Goal: Task Accomplishment & Management: Manage account settings

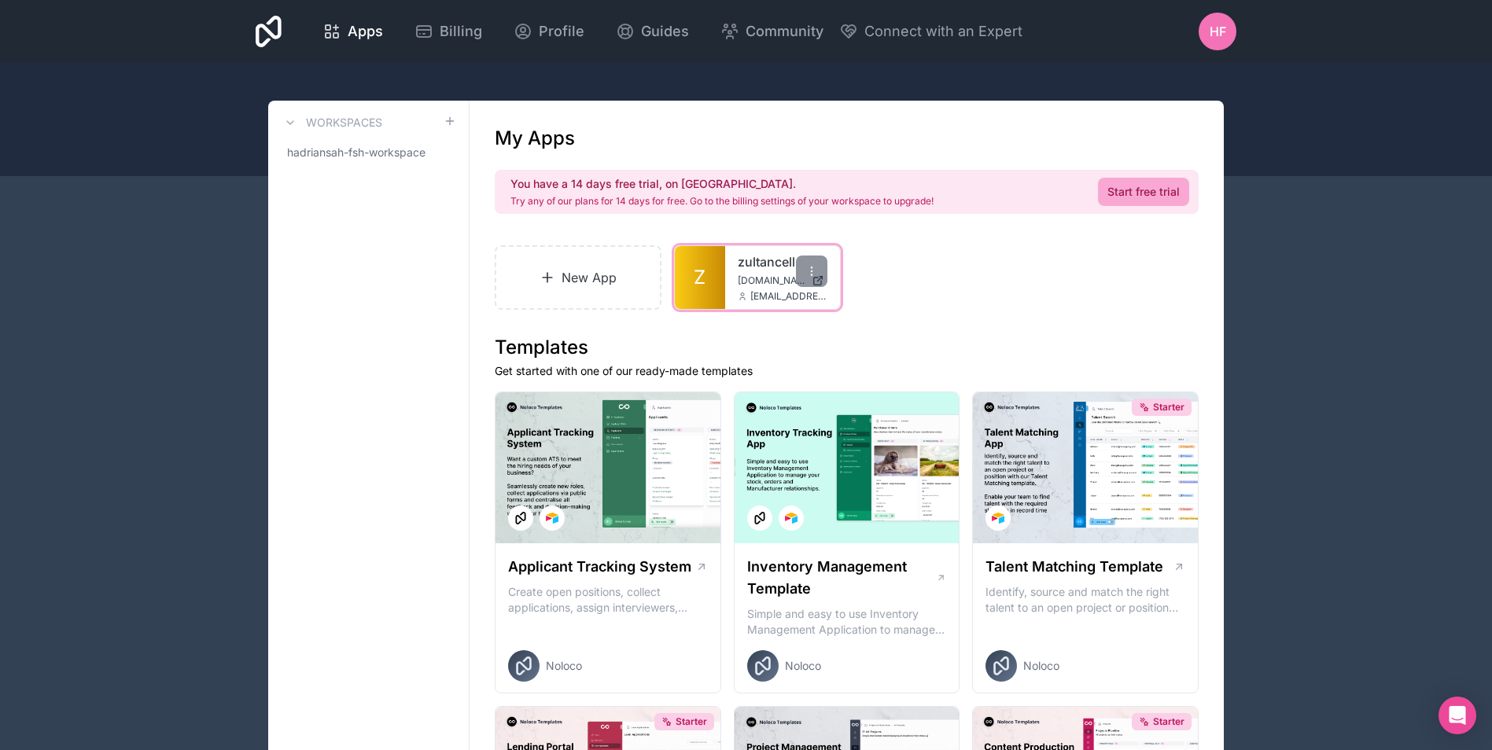
click at [731, 286] on div "zultancell [DOMAIN_NAME] [EMAIL_ADDRESS][DOMAIN_NAME]" at bounding box center [782, 277] width 115 height 63
click at [702, 282] on span "Z" at bounding box center [700, 277] width 12 height 25
click at [714, 274] on link "Z" at bounding box center [700, 277] width 50 height 63
click at [722, 274] on link "Z" at bounding box center [700, 277] width 50 height 63
click at [732, 286] on div "zultancell [DOMAIN_NAME] [EMAIL_ADDRESS][DOMAIN_NAME]" at bounding box center [782, 277] width 115 height 63
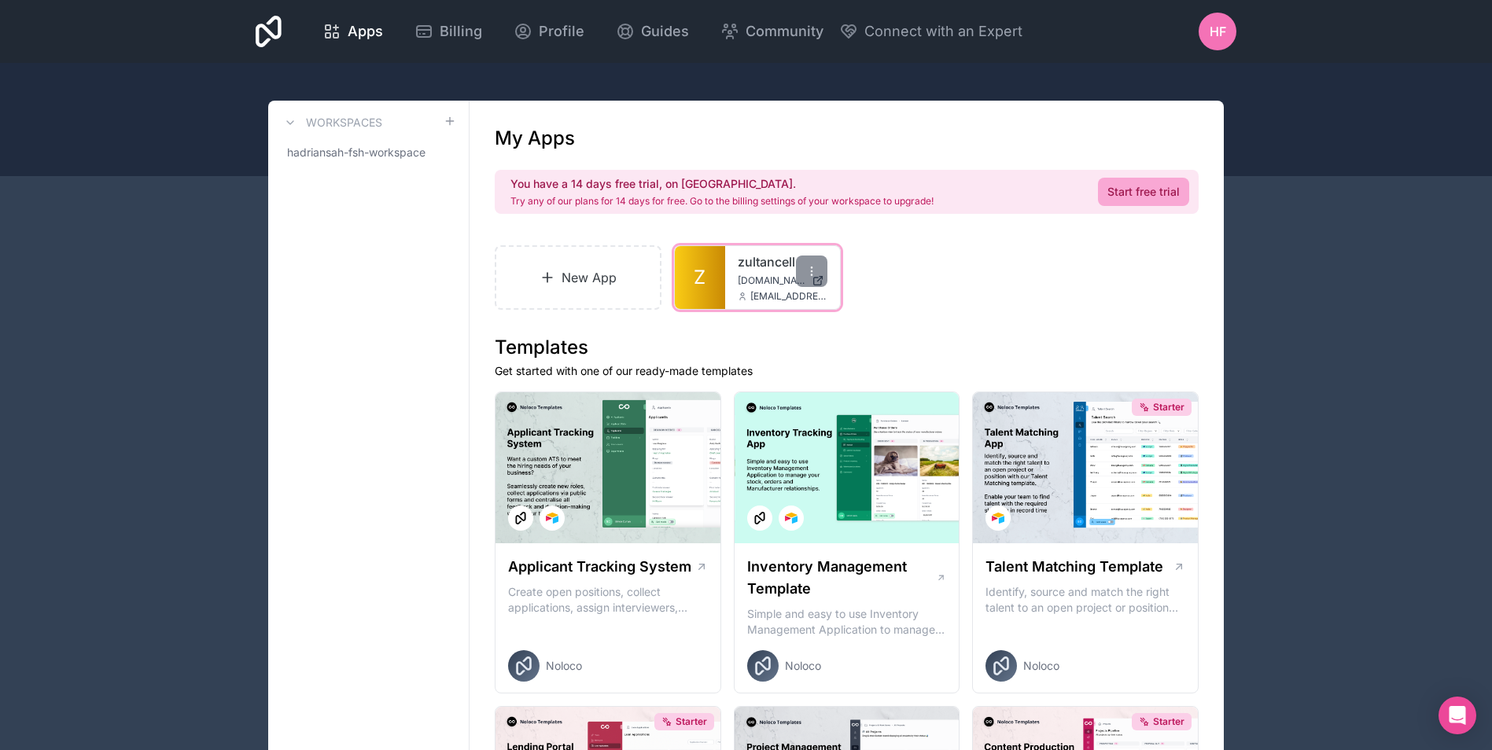
click at [705, 278] on link "Z" at bounding box center [700, 277] width 50 height 63
click at [725, 304] on div "zultancell [DOMAIN_NAME] [EMAIL_ADDRESS][DOMAIN_NAME]" at bounding box center [782, 277] width 115 height 63
click at [709, 268] on link "Z" at bounding box center [700, 277] width 50 height 63
click at [750, 283] on span "[DOMAIN_NAME]" at bounding box center [772, 280] width 68 height 13
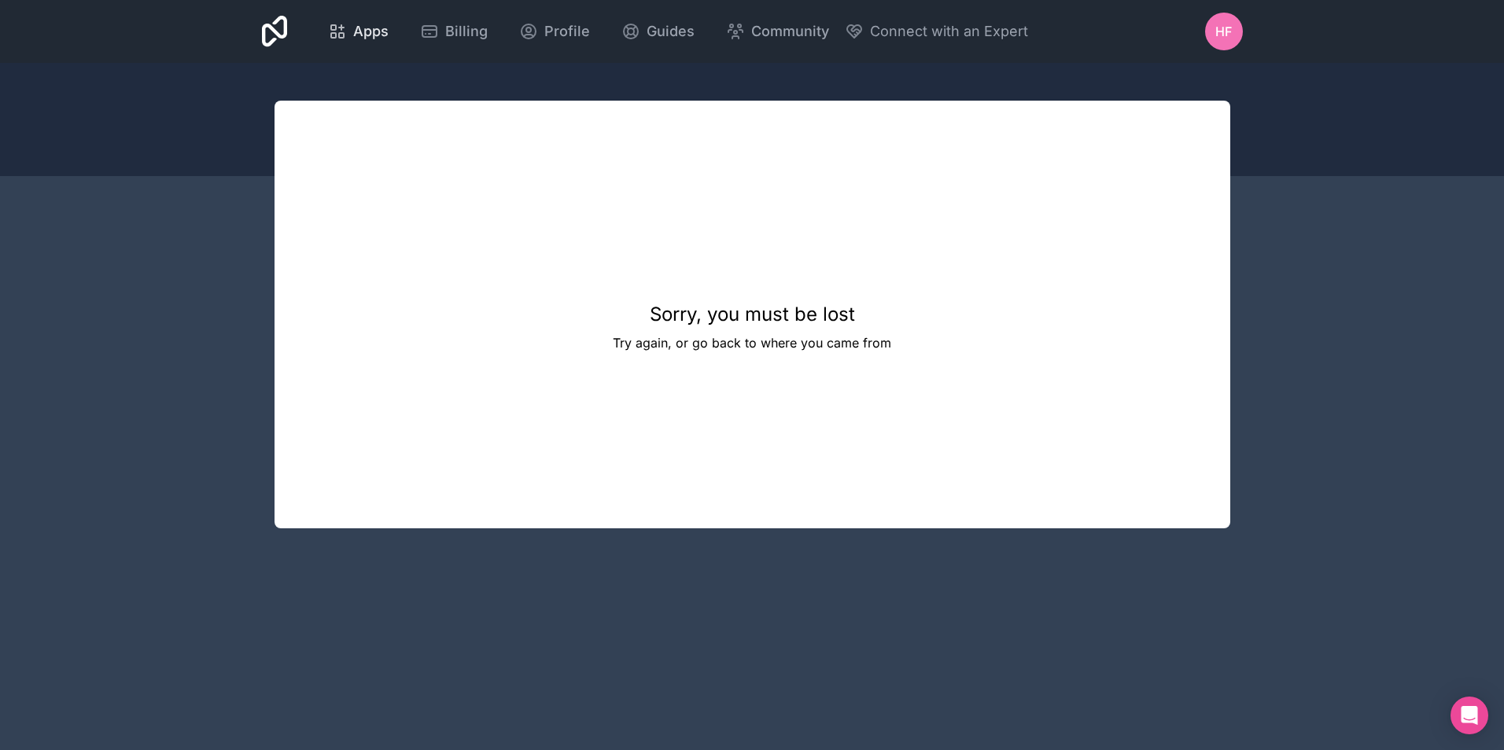
click at [366, 34] on span "Apps" at bounding box center [370, 31] width 35 height 22
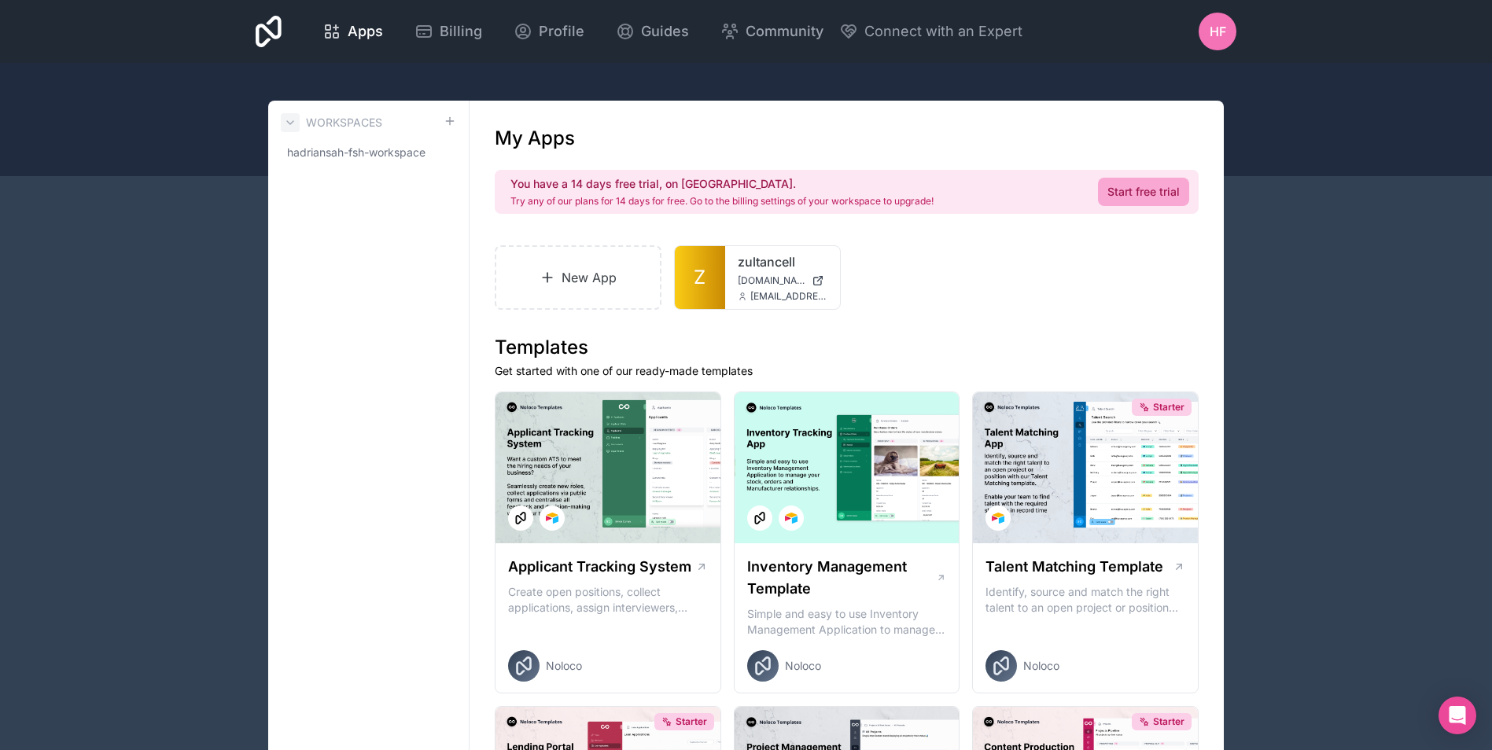
click at [289, 119] on icon at bounding box center [290, 122] width 13 height 13
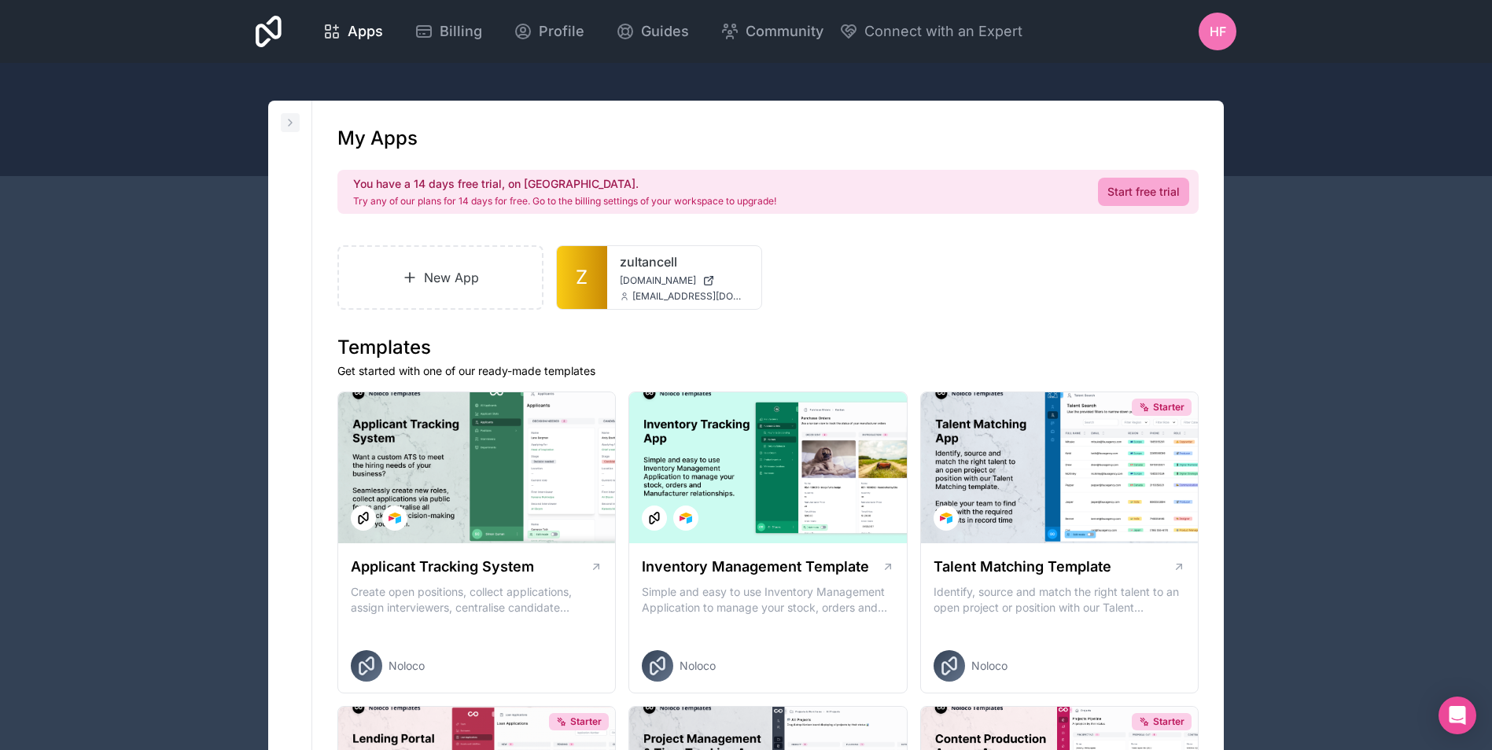
click at [290, 126] on icon at bounding box center [290, 122] width 13 height 13
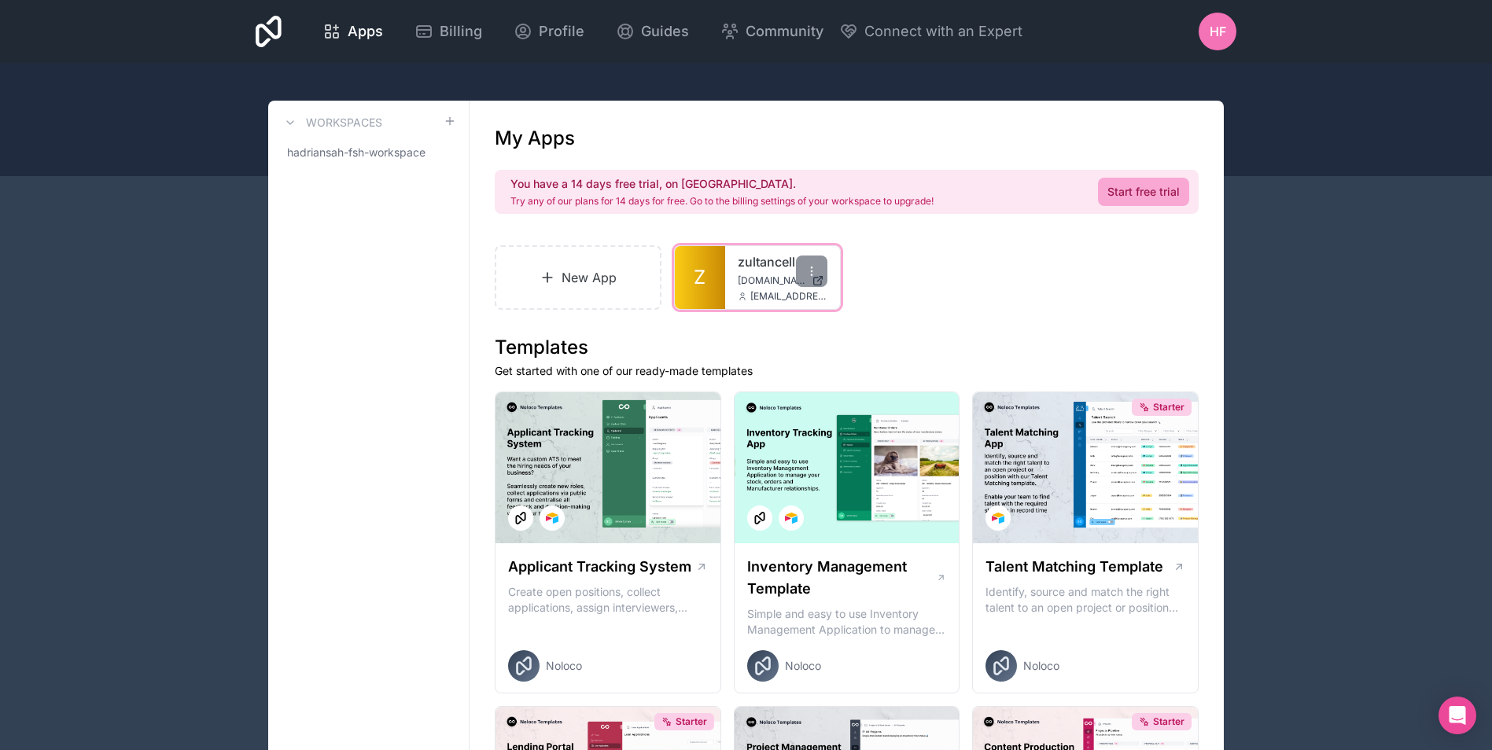
click at [728, 289] on div "zultancell zultancell.noloco.co admin@zultancell.com" at bounding box center [782, 277] width 115 height 63
click at [715, 270] on link "Z" at bounding box center [700, 277] width 50 height 63
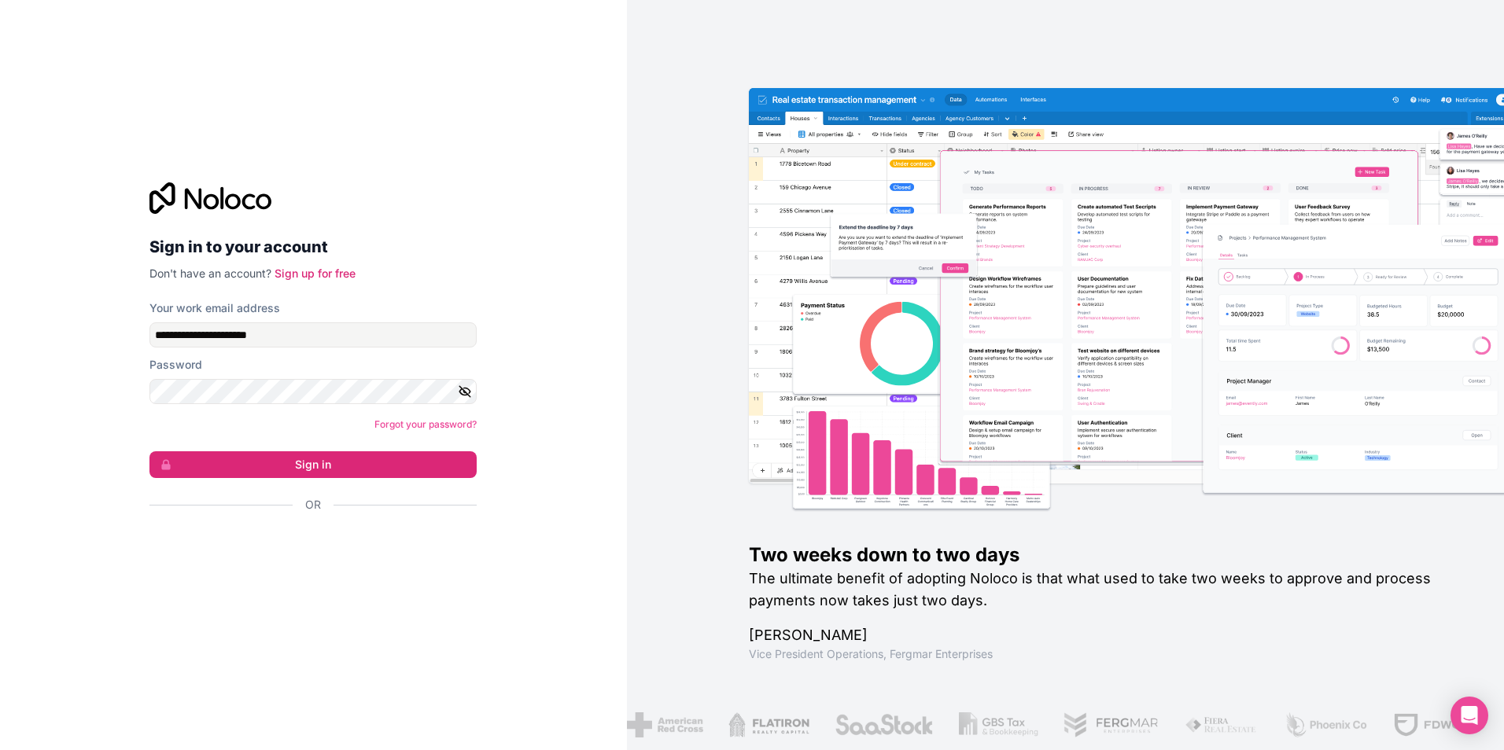
click at [464, 390] on icon "button" at bounding box center [465, 391] width 11 height 11
click at [288, 459] on button "Sign in" at bounding box center [312, 464] width 327 height 27
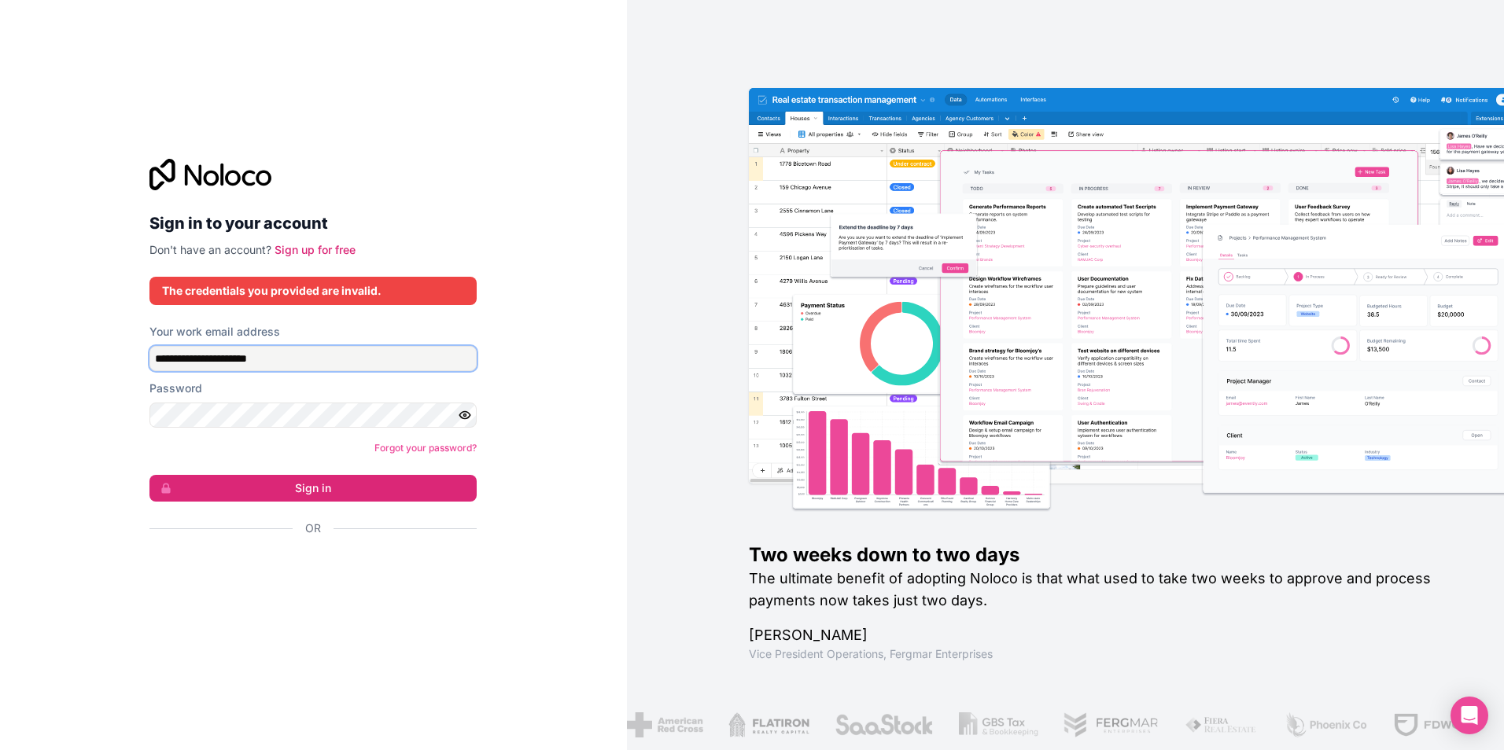
click at [247, 363] on input "**********" at bounding box center [312, 358] width 327 height 25
drag, startPoint x: 318, startPoint y: 358, endPoint x: 98, endPoint y: 358, distance: 219.4
click at [113, 358] on div "**********" at bounding box center [313, 375] width 627 height 750
type input "**********"
click at [313, 495] on button "Sign in" at bounding box center [312, 488] width 327 height 27
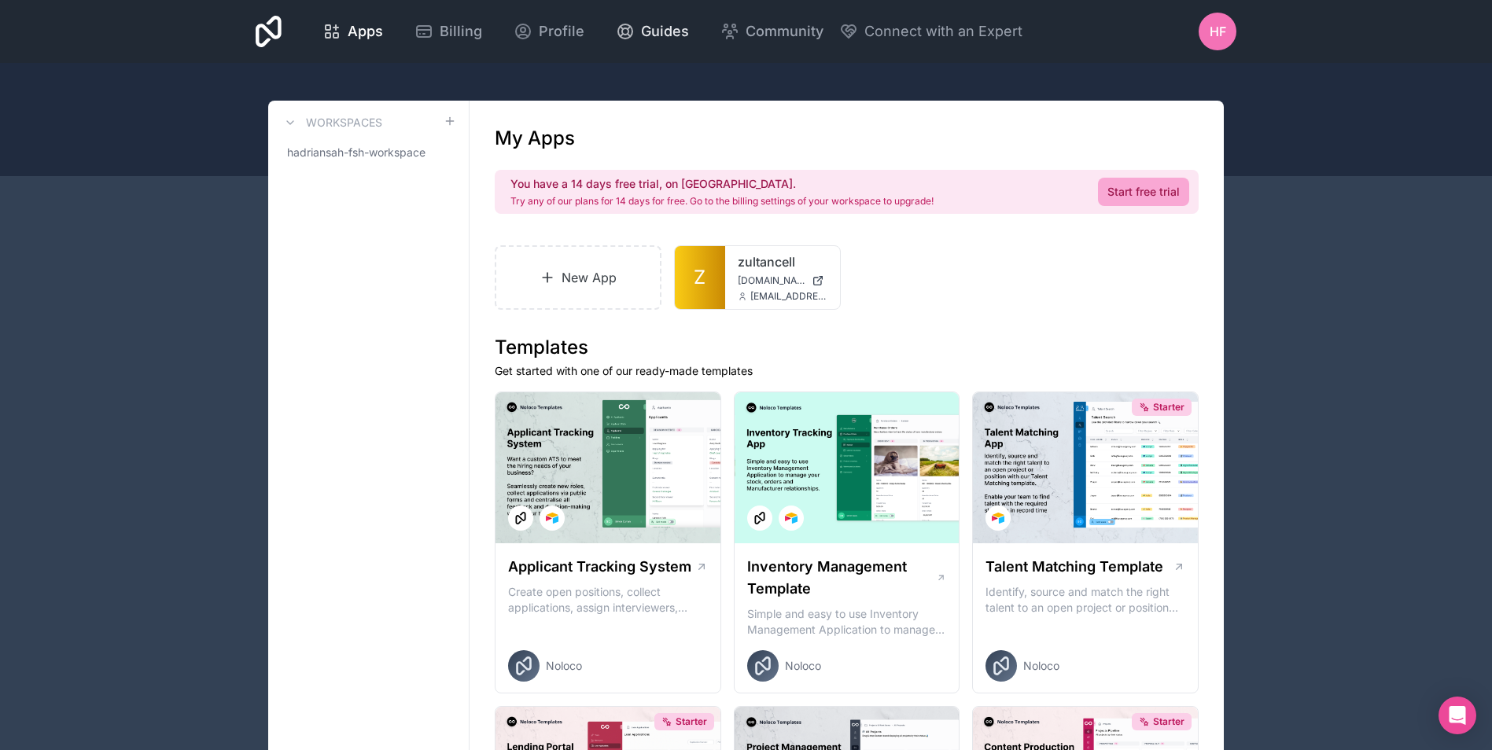
click at [648, 27] on span "Guides" at bounding box center [665, 31] width 48 height 22
click at [759, 274] on div "zultancell zultancell.noloco.co admin@zultancell.com" at bounding box center [782, 277] width 115 height 63
click at [769, 278] on span "[DOMAIN_NAME]" at bounding box center [772, 280] width 68 height 13
click at [729, 275] on div "zultancell zultancell.noloco.co admin@zultancell.com" at bounding box center [782, 277] width 115 height 63
click at [709, 285] on link "Z" at bounding box center [700, 277] width 50 height 63
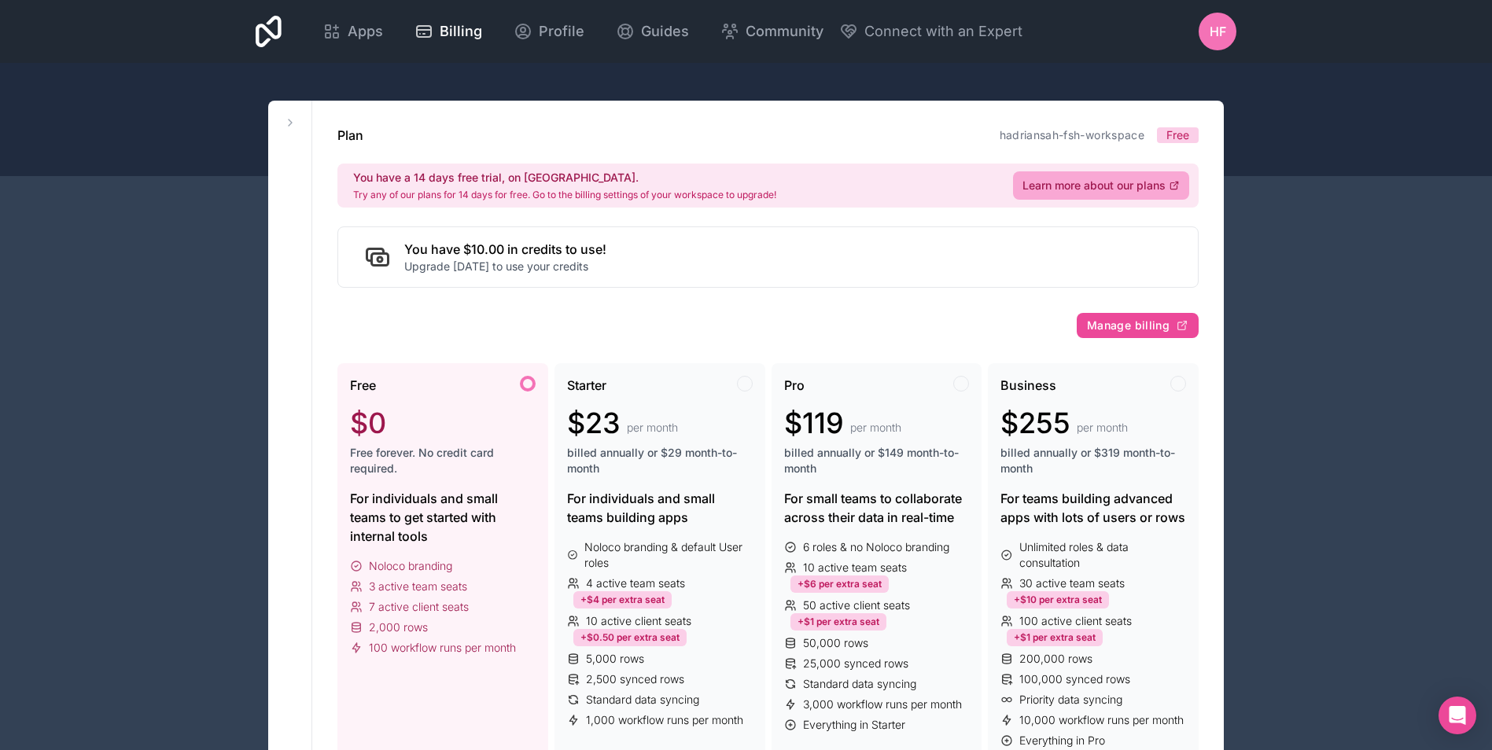
click at [278, 32] on icon at bounding box center [269, 31] width 26 height 31
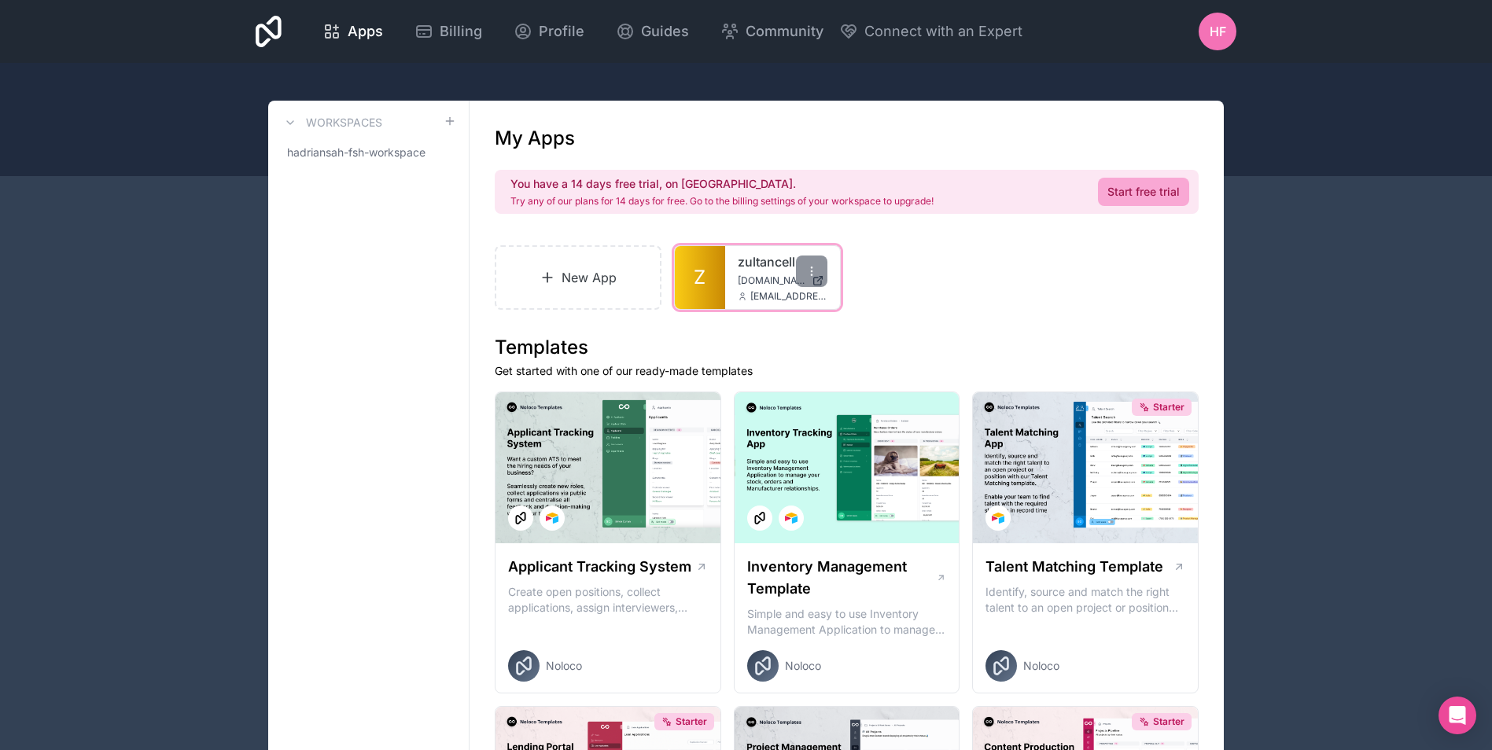
click at [750, 291] on span "[EMAIL_ADDRESS][DOMAIN_NAME]" at bounding box center [788, 296] width 77 height 13
click at [708, 280] on link "Z" at bounding box center [700, 277] width 50 height 63
